Goal: Browse casually

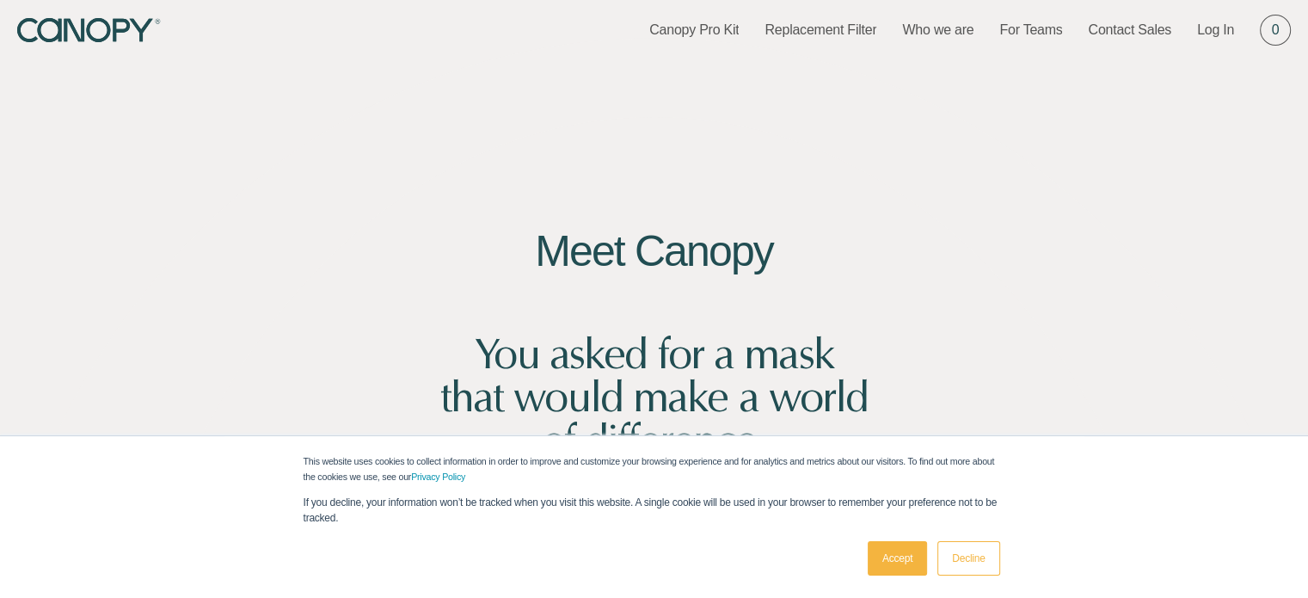
click at [884, 553] on link "Accept" at bounding box center [897, 558] width 59 height 34
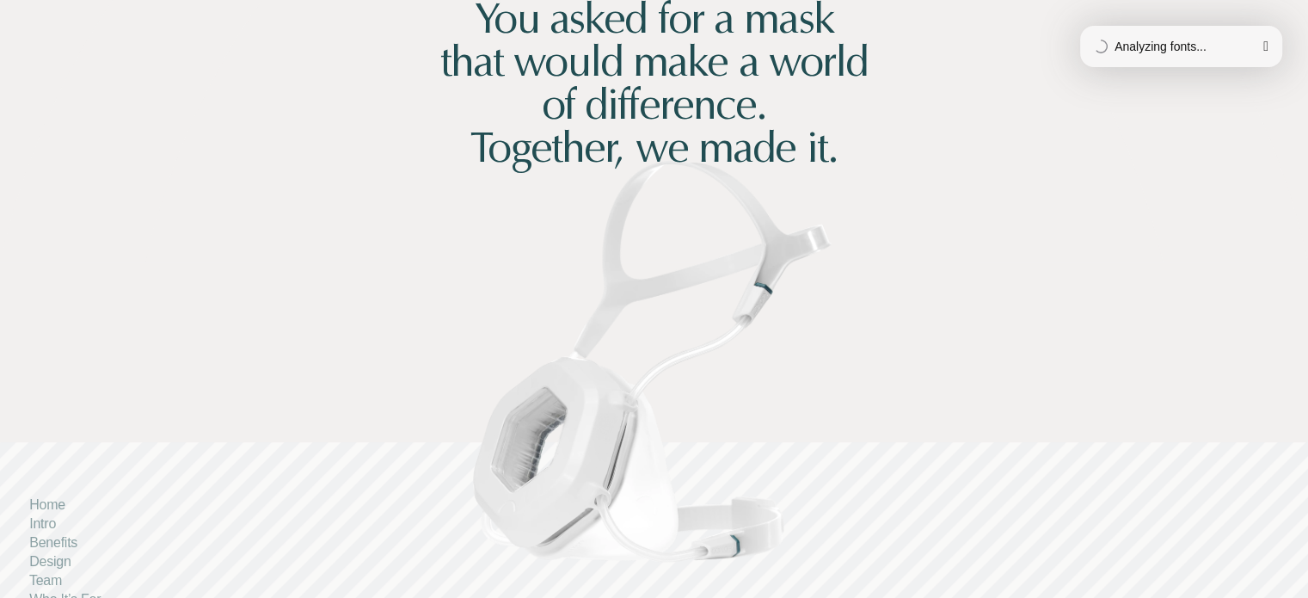
scroll to position [688, 0]
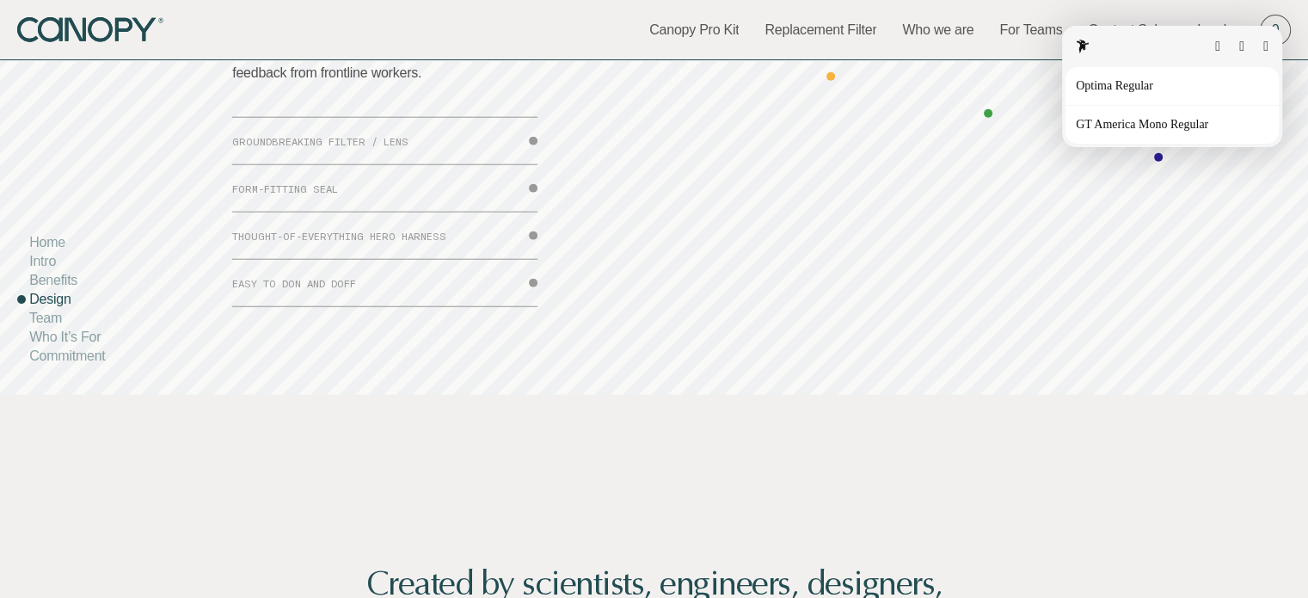
scroll to position [4215, 0]
